Goal: Task Accomplishment & Management: Manage account settings

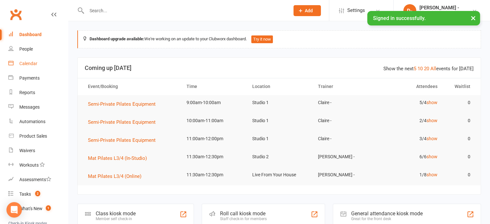
click at [32, 64] on div "Calendar" at bounding box center [28, 63] width 18 height 5
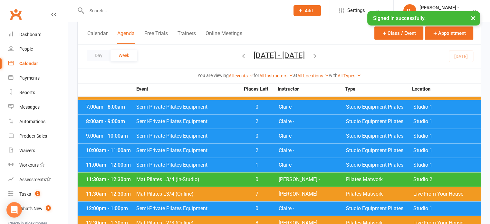
scroll to position [548, 0]
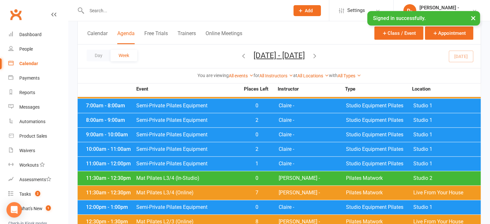
click at [217, 181] on div "11:30am - 12:30pm Mat Pilates L3/4 (In-Studio) 0 [PERSON_NAME] - Pilates Matwor…" at bounding box center [279, 178] width 403 height 14
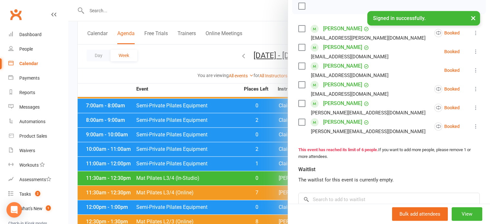
scroll to position [97, 0]
click at [165, 54] on div at bounding box center [279, 112] width 422 height 224
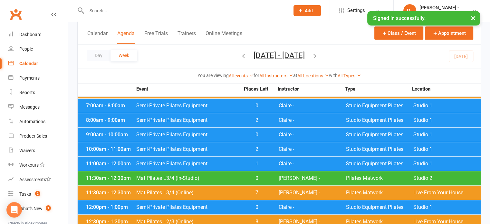
click at [203, 192] on span "Mat Pilates L3/4 (Online)" at bounding box center [188, 192] width 104 height 5
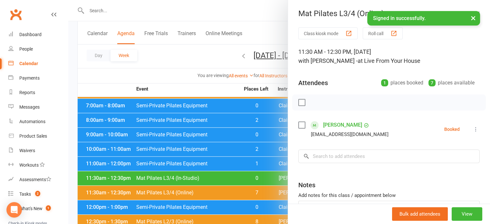
click at [170, 52] on div at bounding box center [279, 112] width 422 height 224
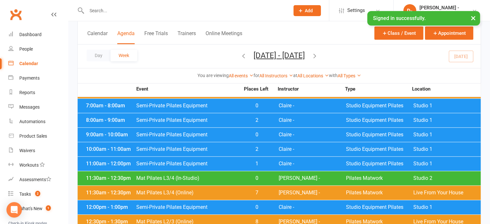
click at [215, 149] on span "Semi-Private Pilates Equipment" at bounding box center [188, 149] width 104 height 5
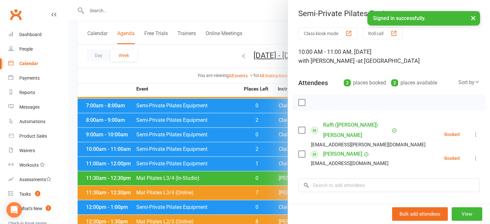
click at [186, 45] on div at bounding box center [279, 112] width 422 height 224
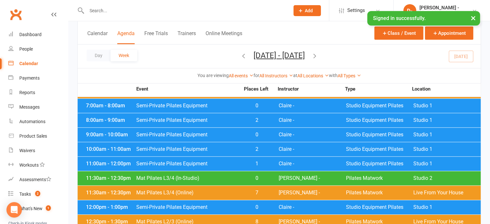
click at [231, 164] on span "Semi-Private Pilates Equipment" at bounding box center [188, 163] width 104 height 5
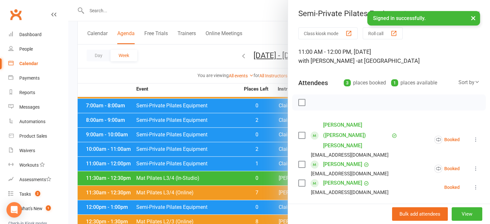
click at [202, 74] on div at bounding box center [279, 112] width 422 height 224
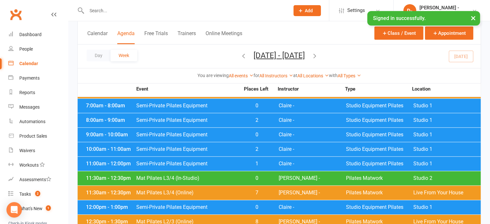
click at [219, 120] on span "Semi-Private Pilates Equipment" at bounding box center [188, 120] width 104 height 5
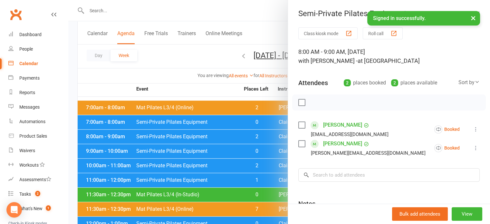
scroll to position [483, 0]
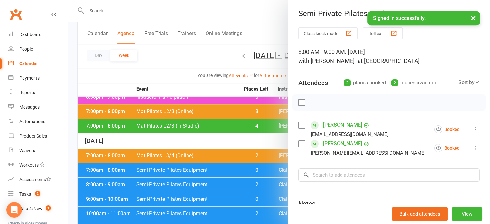
click at [173, 47] on div at bounding box center [279, 112] width 422 height 224
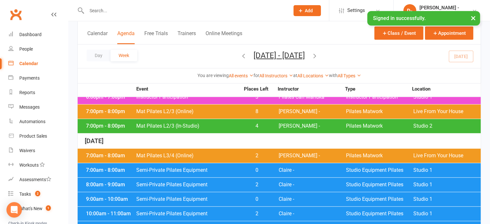
click at [206, 154] on span "Mat Pilates L3/4 (Online)" at bounding box center [188, 155] width 104 height 5
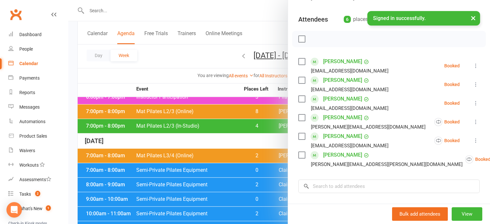
scroll to position [64, 0]
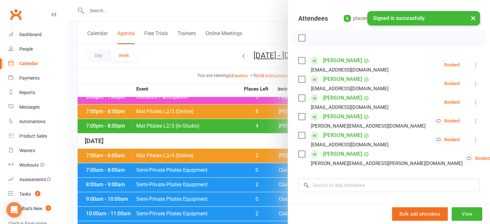
click at [298, 39] on label at bounding box center [301, 38] width 6 height 6
click at [298, 79] on label at bounding box center [301, 79] width 6 height 6
click at [313, 38] on icon "button" at bounding box center [316, 37] width 7 height 7
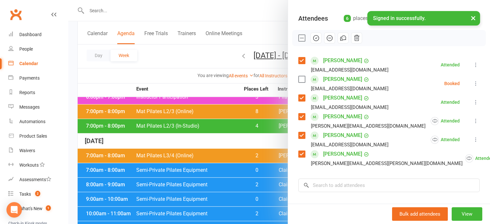
click at [473, 82] on icon at bounding box center [476, 83] width 6 height 6
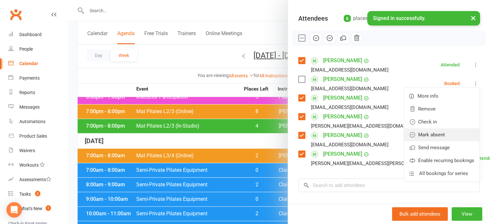
click at [431, 132] on link "Mark absent" at bounding box center [441, 134] width 75 height 13
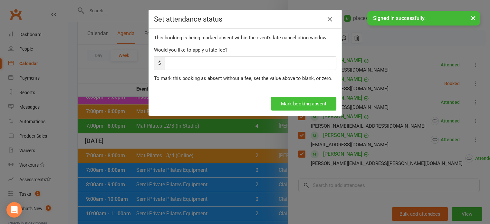
click at [309, 104] on button "Mark booking absent" at bounding box center [303, 104] width 65 height 14
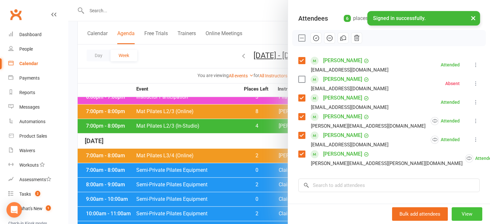
click at [455, 215] on button "View" at bounding box center [467, 214] width 31 height 14
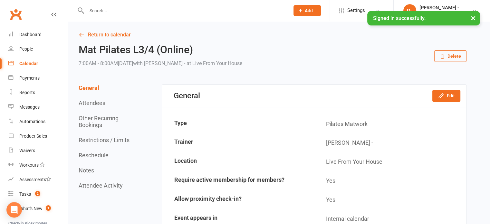
click at [472, 17] on button "×" at bounding box center [474, 18] width 12 height 14
